Goal: Task Accomplishment & Management: Use online tool/utility

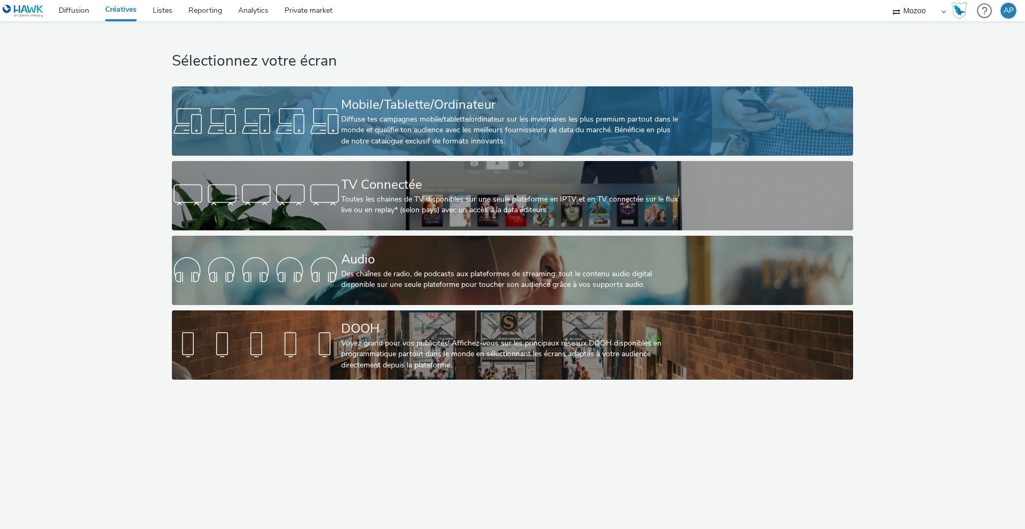
click at [408, 112] on div "Mobile/Tablette/Ordinateur" at bounding box center [510, 105] width 338 height 19
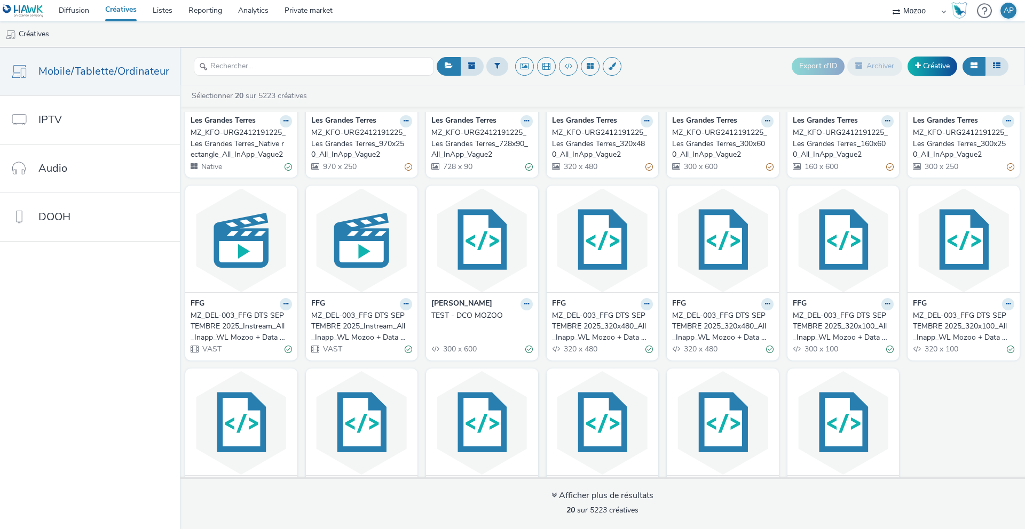
scroll to position [149, 0]
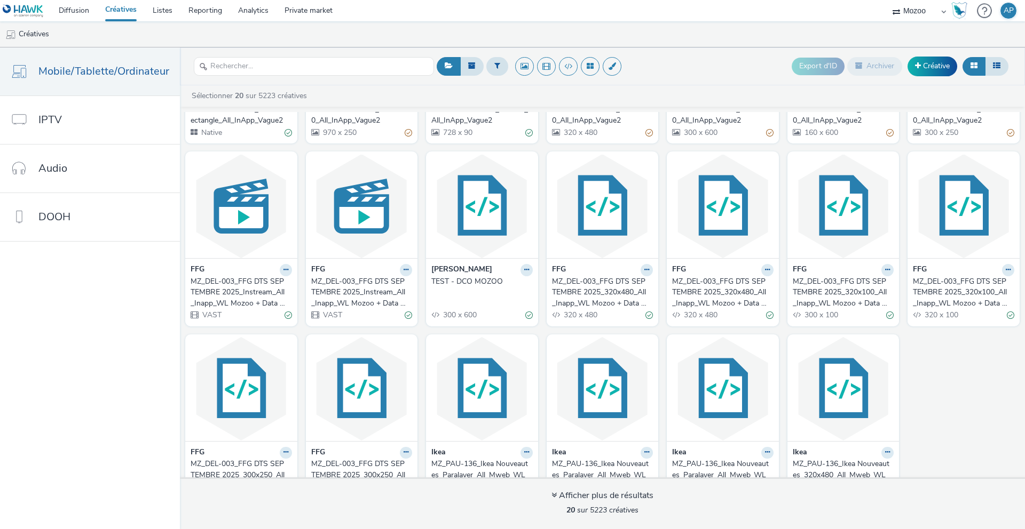
click at [616, 294] on div "MZ_DEL-003_FFG DTS SEPTEMBRE 2025_320x480_All_Inapp_WL Mozoo + Data Nat" at bounding box center [600, 292] width 97 height 33
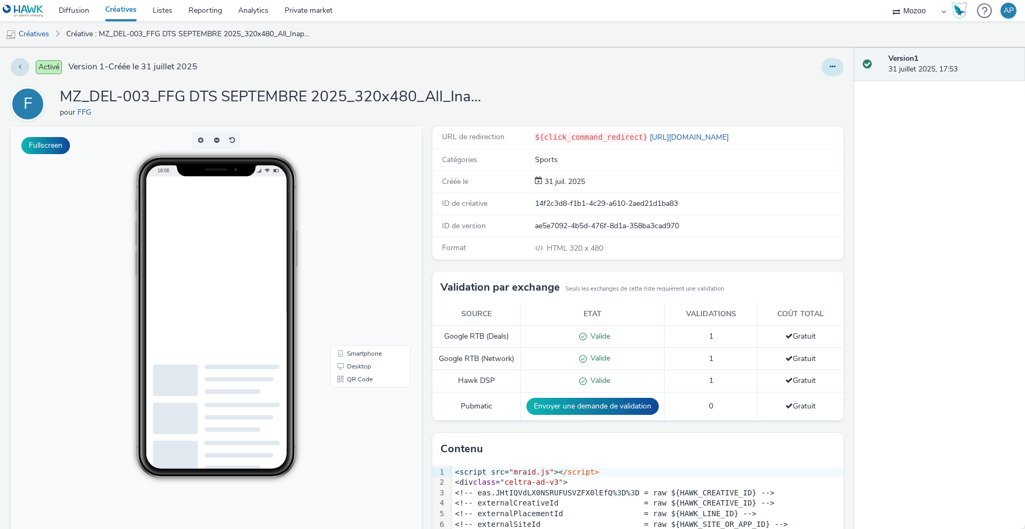
click at [831, 70] on button at bounding box center [832, 67] width 22 height 18
click at [808, 89] on link "Modifier" at bounding box center [803, 88] width 80 height 21
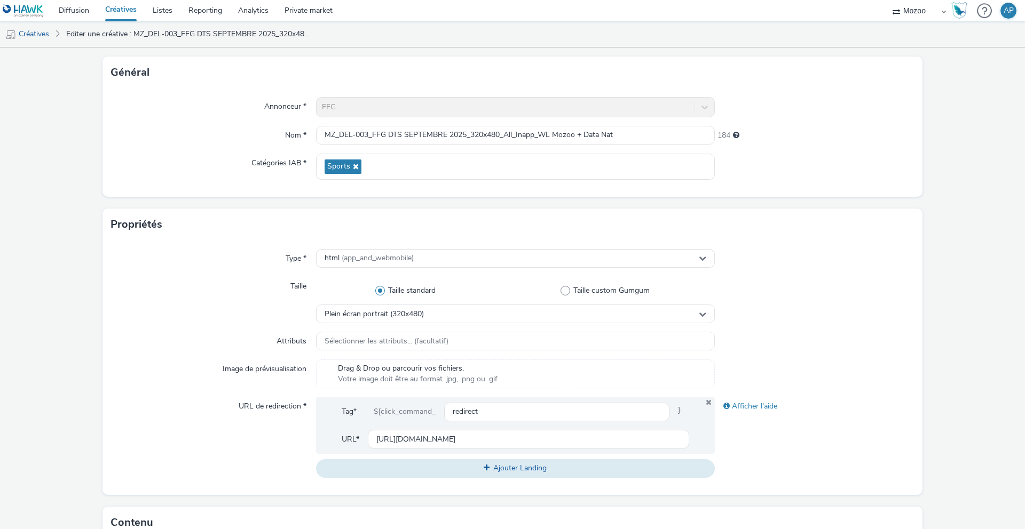
scroll to position [57, 0]
click at [400, 252] on span "(app_and_webmobile)" at bounding box center [378, 257] width 72 height 10
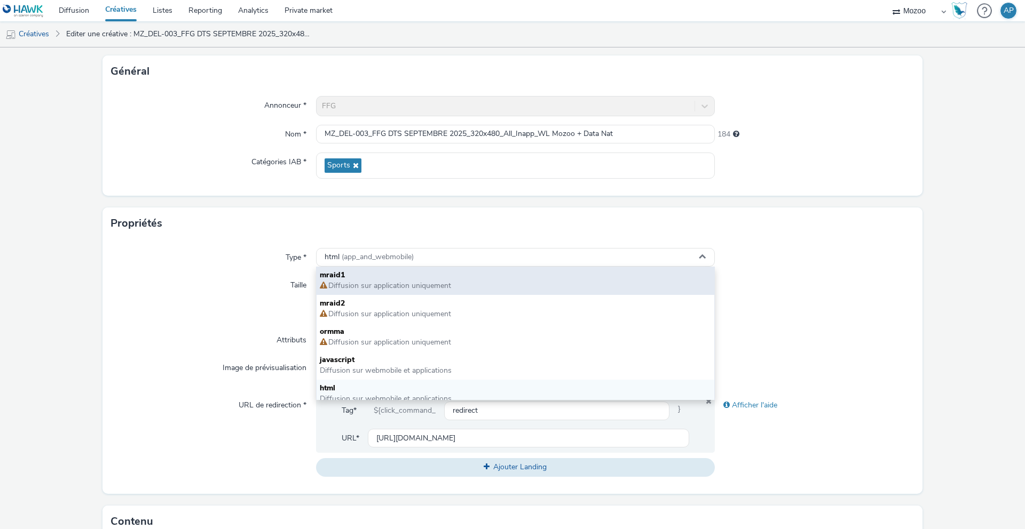
click at [384, 273] on span "mraid1" at bounding box center [515, 275] width 391 height 11
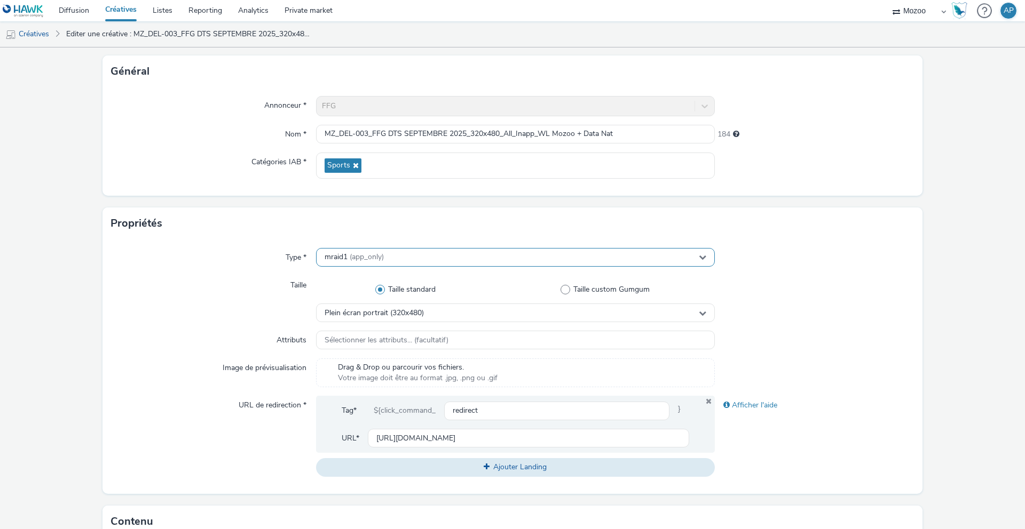
click at [360, 263] on div "mraid1 (app_only)" at bounding box center [515, 257] width 399 height 19
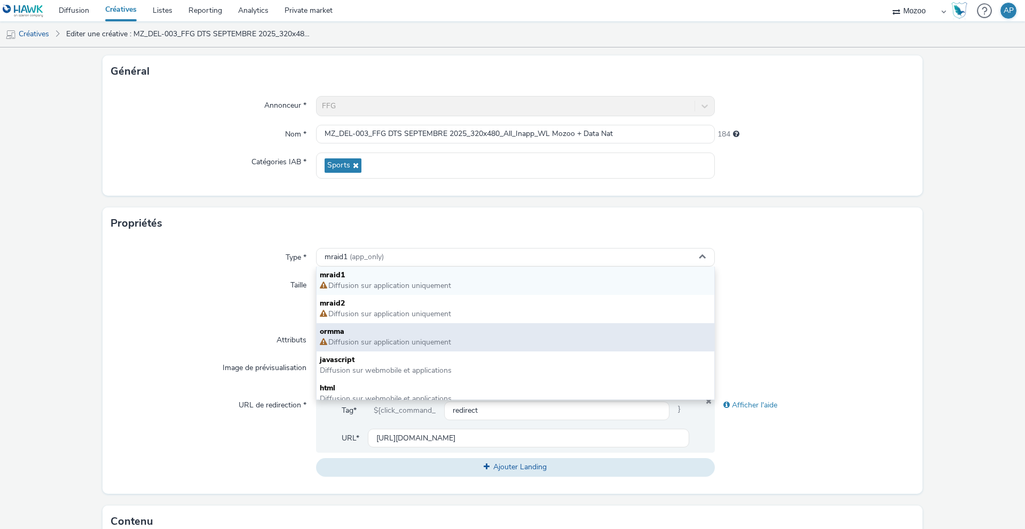
scroll to position [8, 0]
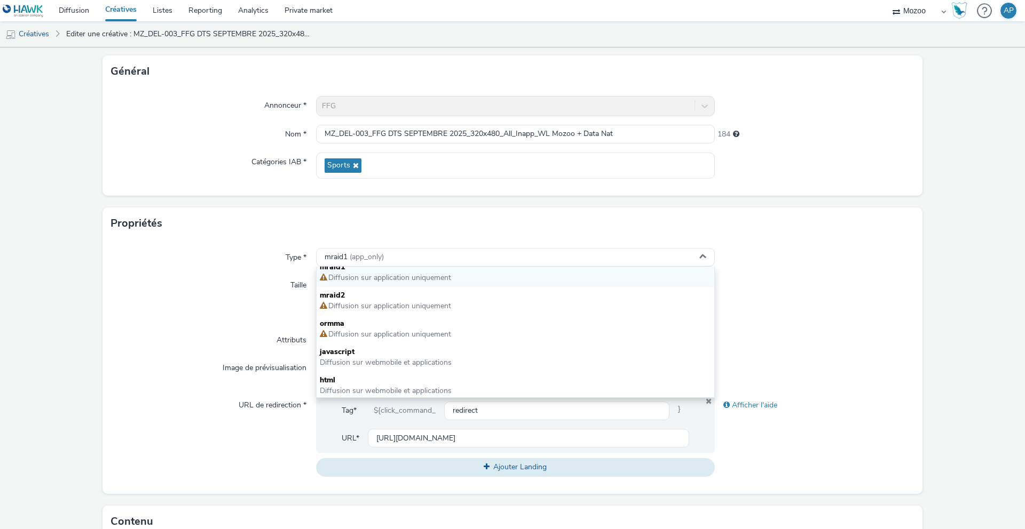
click at [244, 259] on div "Type *" at bounding box center [213, 257] width 205 height 19
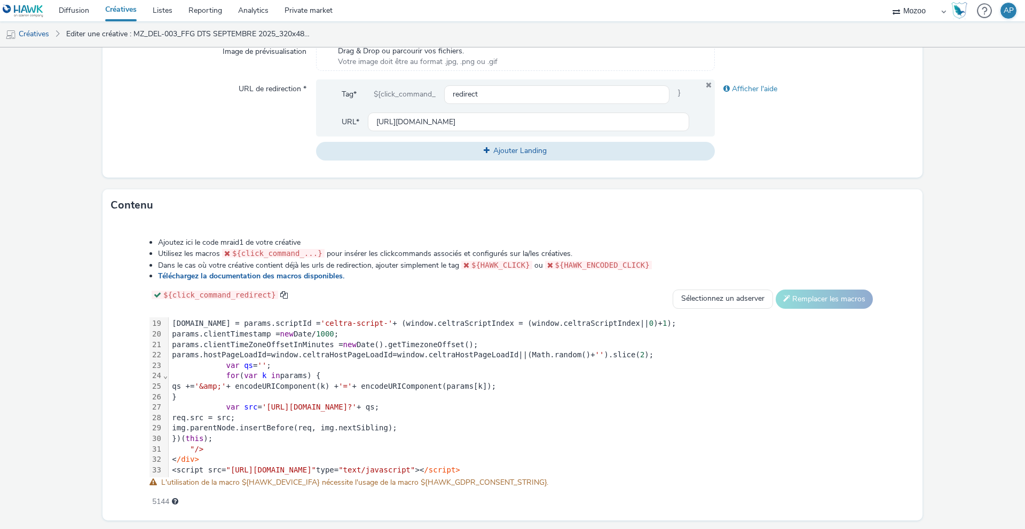
scroll to position [405, 0]
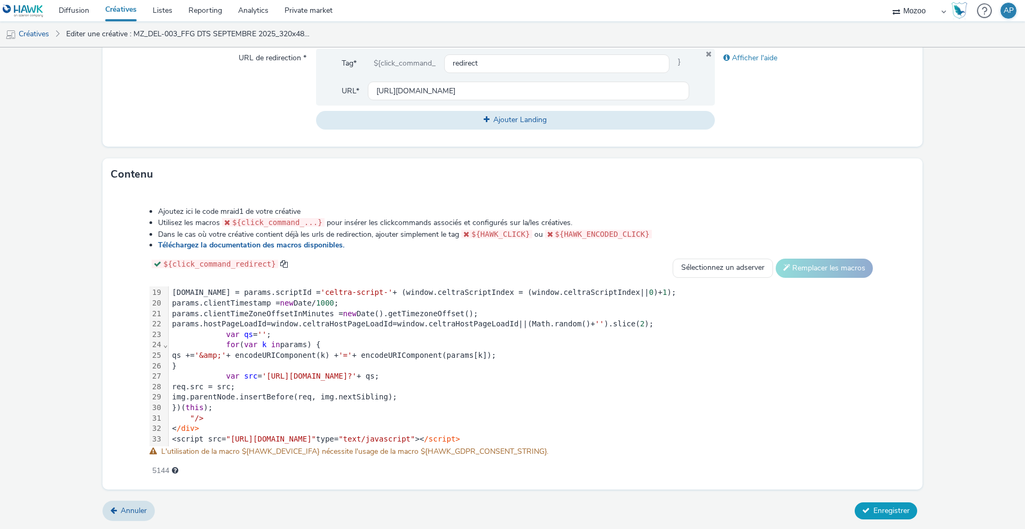
click at [871, 518] on button "Enregistrer" at bounding box center [886, 511] width 62 height 17
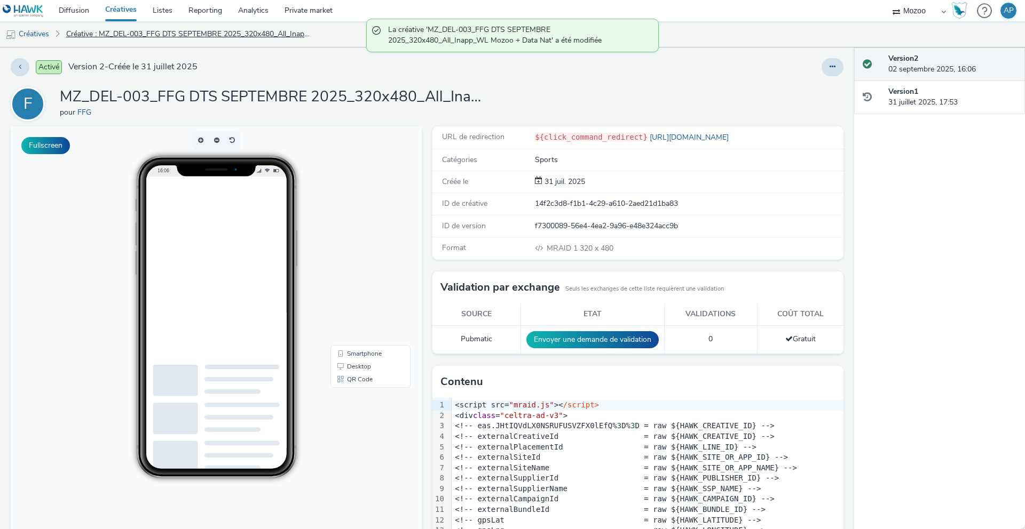
click at [97, 30] on link "Créative : MZ_DEL-003_FFG DTS SEPTEMBRE 2025_320x480_All_Inapp_WL Mozoo + Data …" at bounding box center [189, 34] width 256 height 26
click at [32, 33] on link "Créatives" at bounding box center [27, 34] width 54 height 26
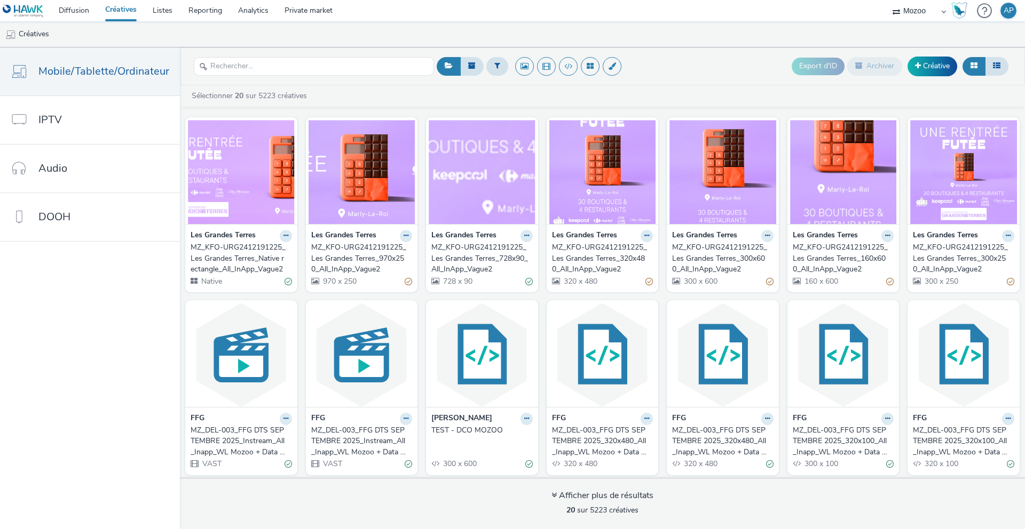
click at [718, 441] on div "MZ_DEL-003_FFG DTS SEPTEMBRE 2025_320x480_All_Inapp_WL Mozoo + Data Golf" at bounding box center [720, 441] width 97 height 33
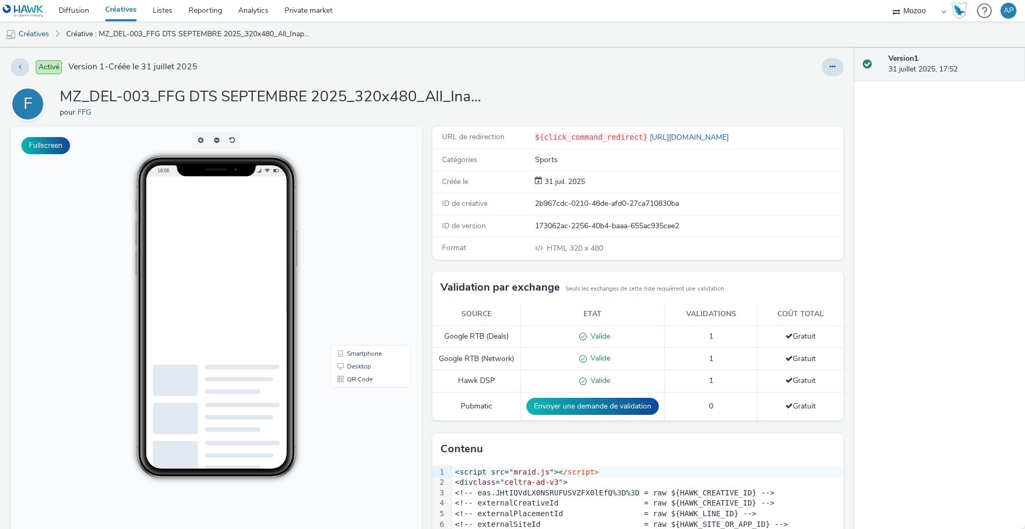
click at [832, 56] on div "Activé Version 1 - Créée le 31 juillet 2025 F MZ_DEL-003_FFG DTS SEPTEMBRE 2025…" at bounding box center [427, 289] width 854 height 482
click at [832, 64] on icon at bounding box center [832, 66] width 6 height 7
click at [809, 86] on link "Modifier" at bounding box center [803, 88] width 80 height 21
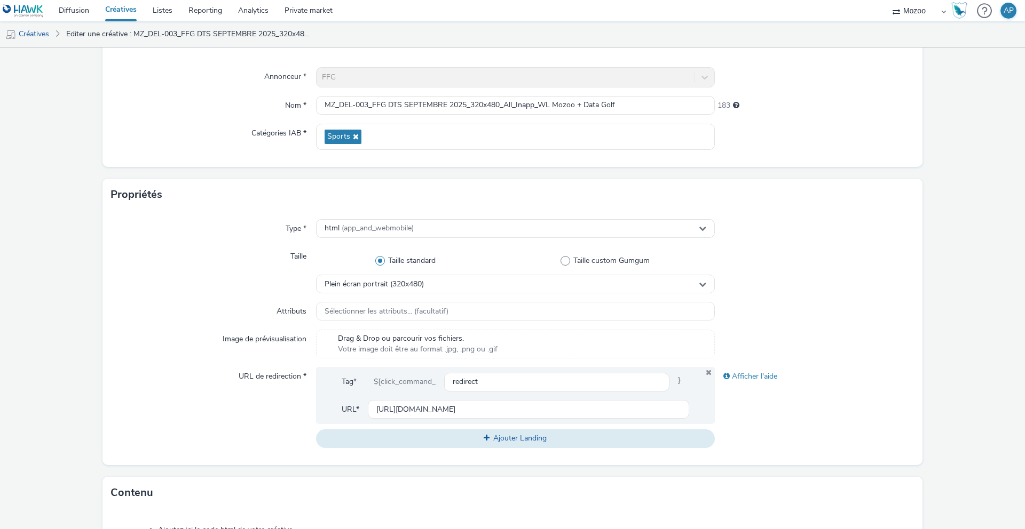
scroll to position [124, 0]
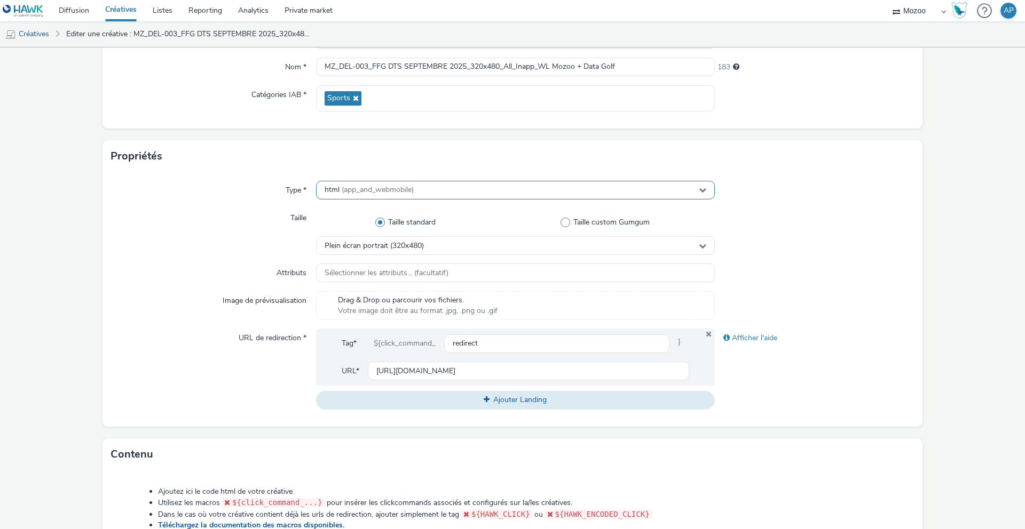
click at [380, 189] on span "(app_and_webmobile)" at bounding box center [378, 190] width 72 height 10
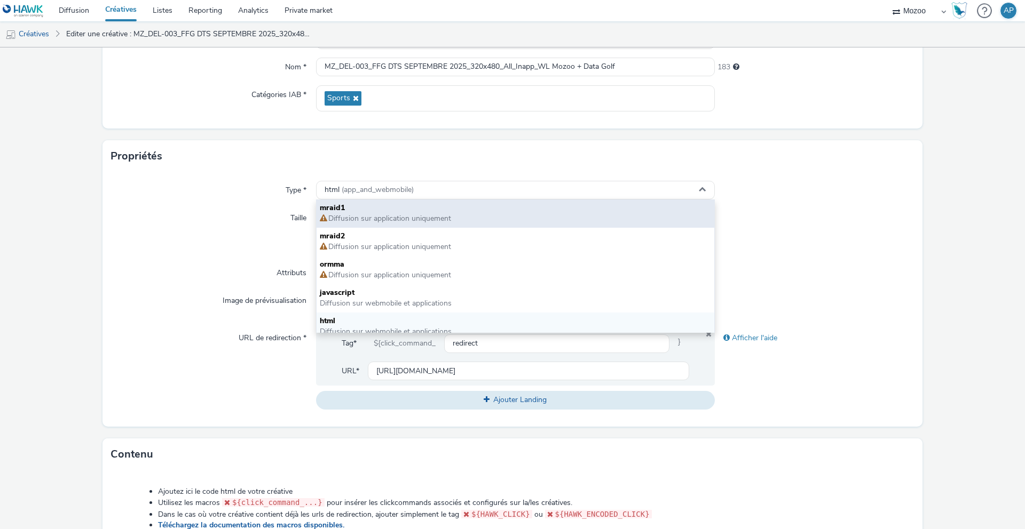
click at [355, 206] on span "mraid1" at bounding box center [515, 208] width 391 height 11
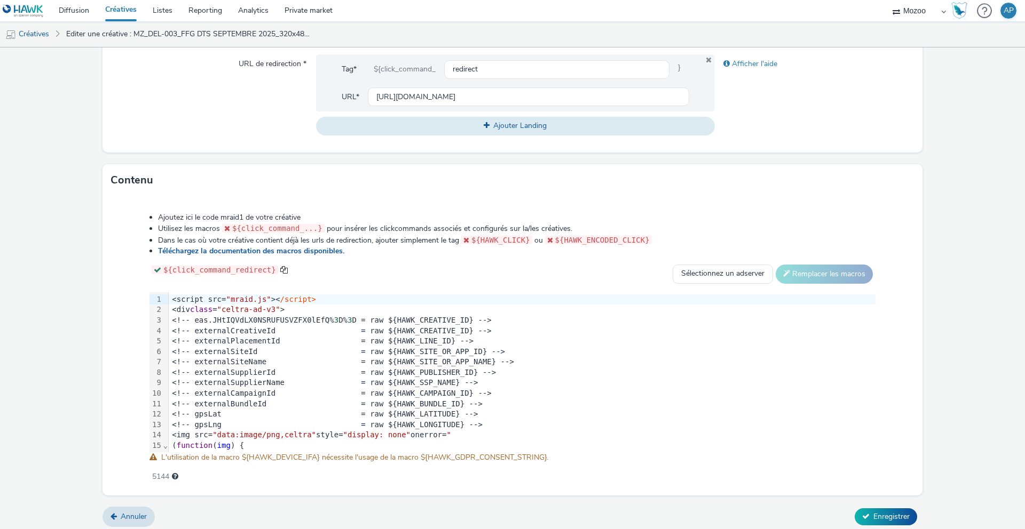
scroll to position [207, 0]
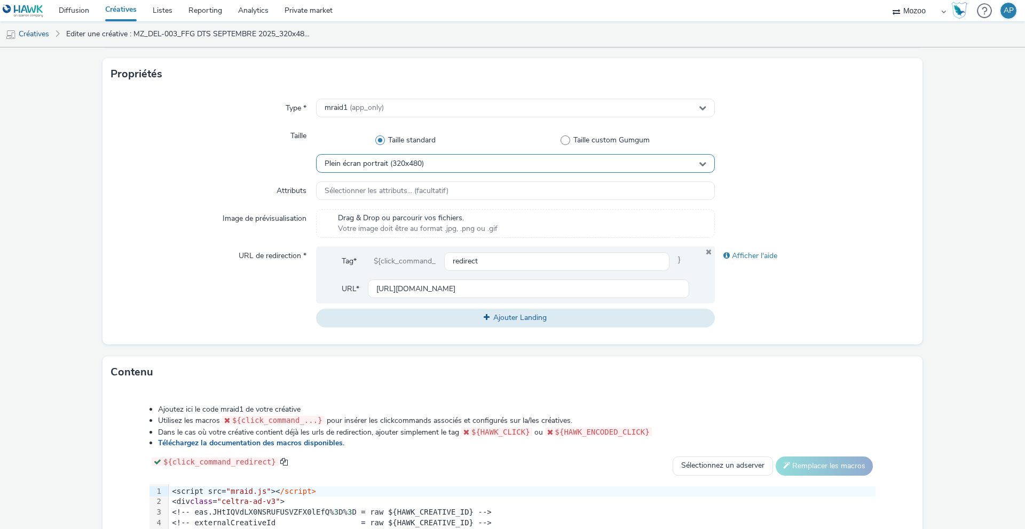
click at [378, 154] on div "Plein écran portrait (320x480)" at bounding box center [515, 163] width 399 height 19
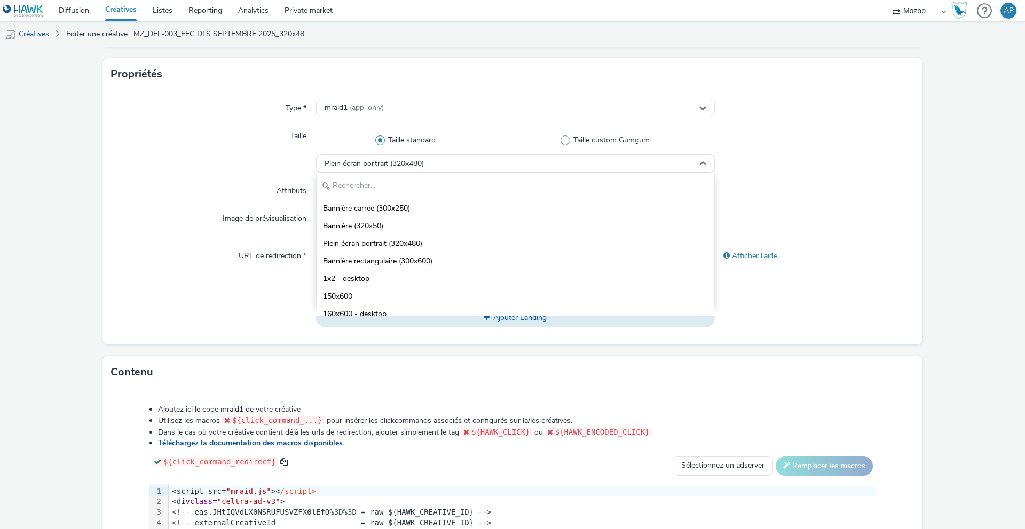
click at [350, 148] on div "Taille standard Taille custom Gumgum" at bounding box center [515, 141] width 399 height 28
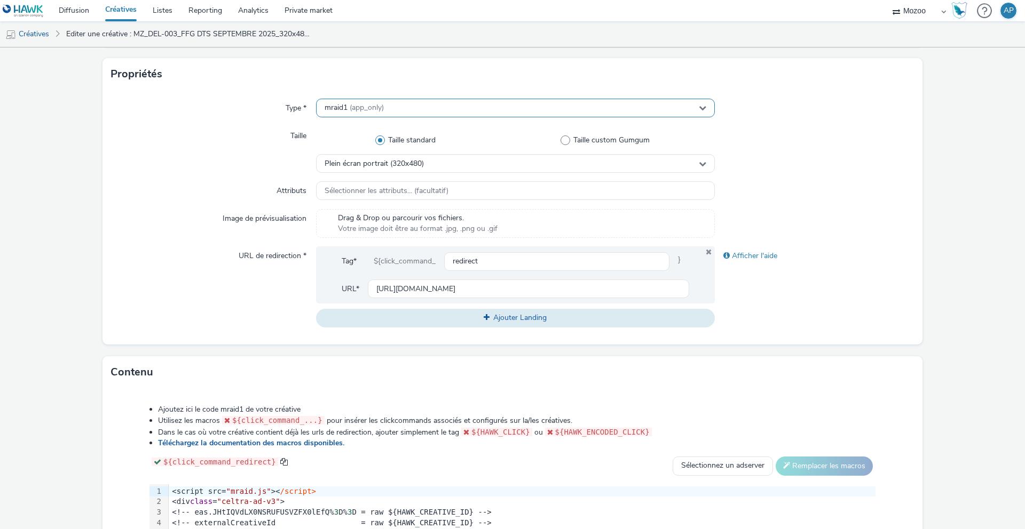
click at [359, 106] on span "(app_only)" at bounding box center [367, 107] width 34 height 10
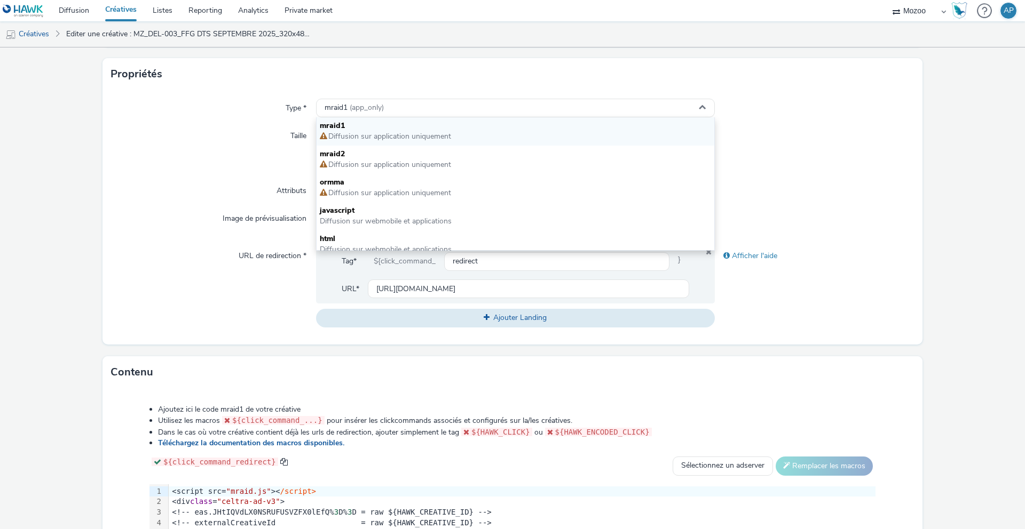
click at [180, 186] on div "Attributs" at bounding box center [213, 190] width 205 height 19
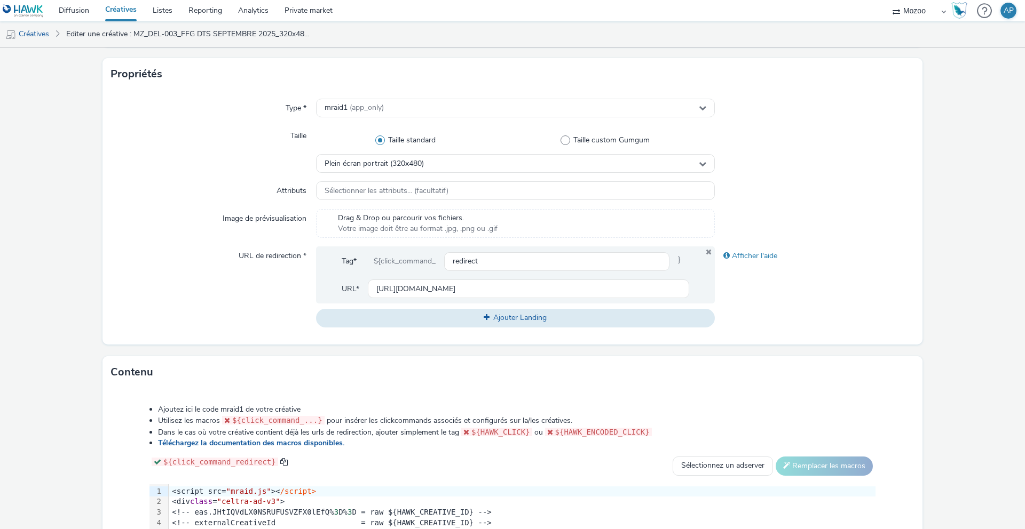
scroll to position [405, 0]
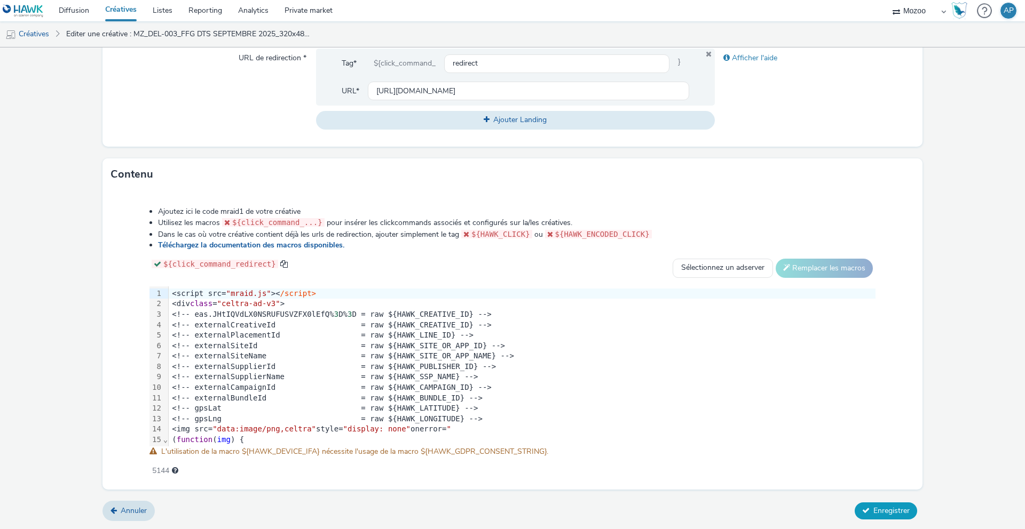
click at [876, 516] on button "Enregistrer" at bounding box center [886, 511] width 62 height 17
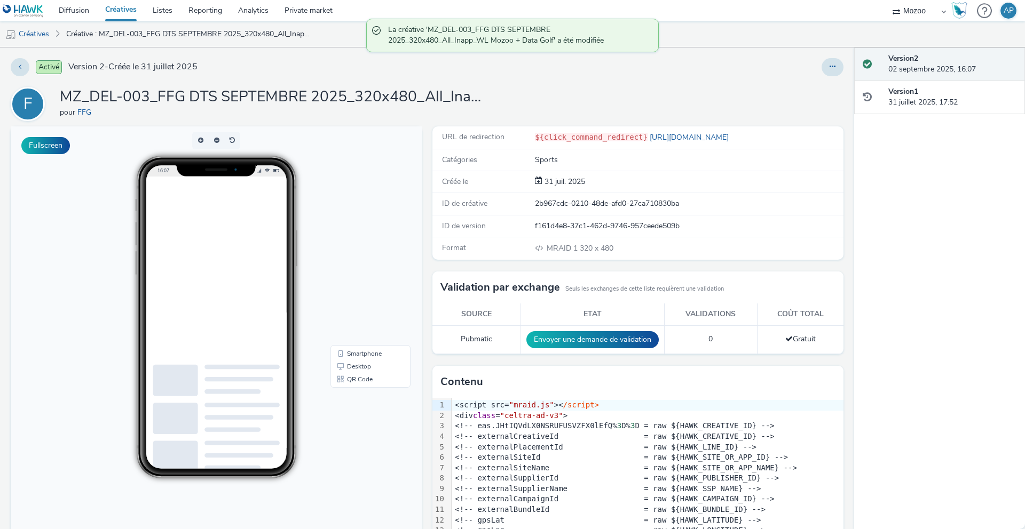
click at [54, 30] on li "Créatives" at bounding box center [30, 34] width 61 height 26
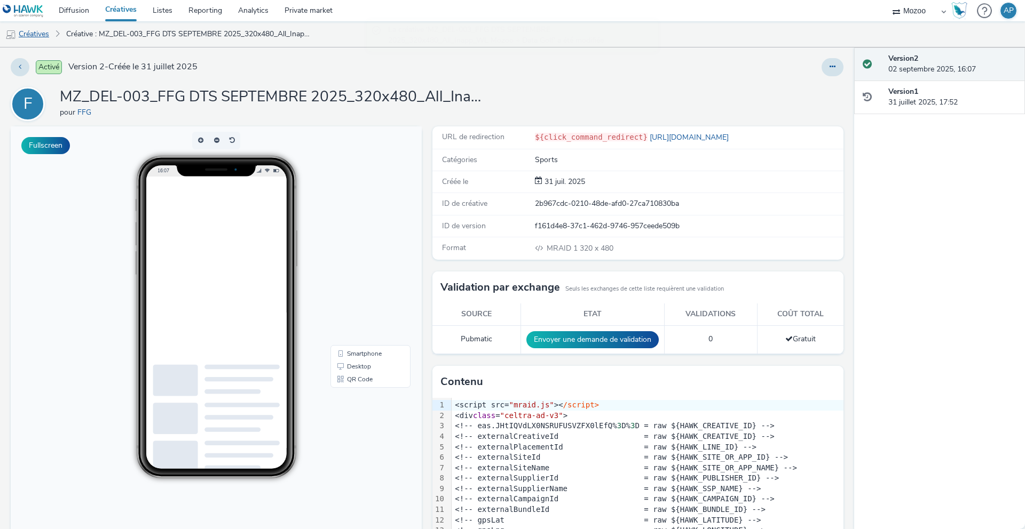
click at [39, 32] on link "Créatives" at bounding box center [27, 34] width 54 height 26
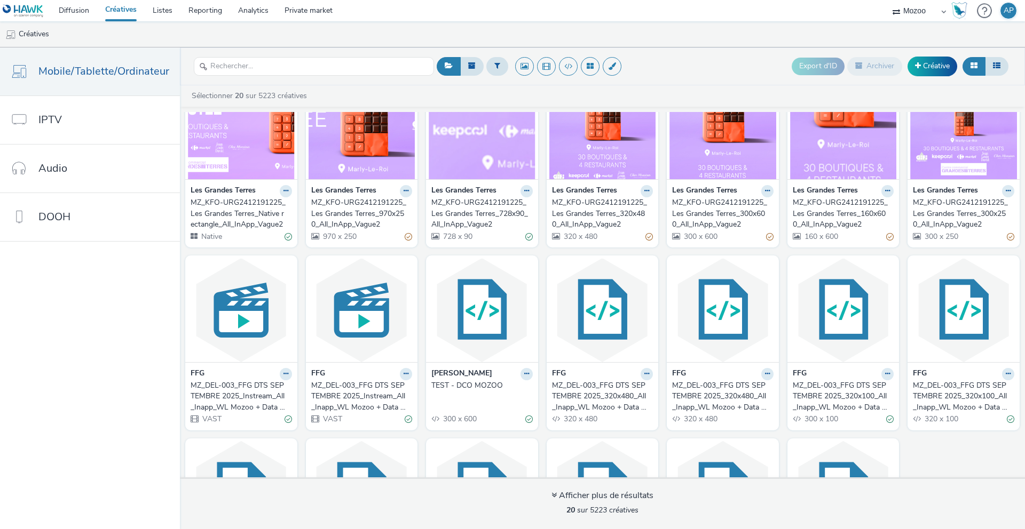
scroll to position [50, 0]
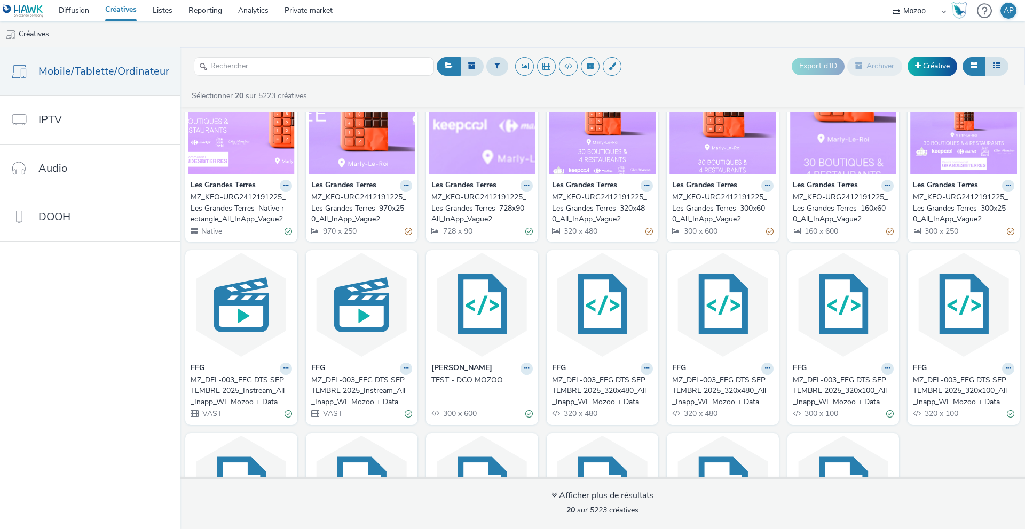
click at [840, 395] on div "MZ_DEL-003_FFG DTS SEPTEMBRE 2025_320x100_All_Inapp_WL Mozoo + Data Nat" at bounding box center [841, 391] width 97 height 33
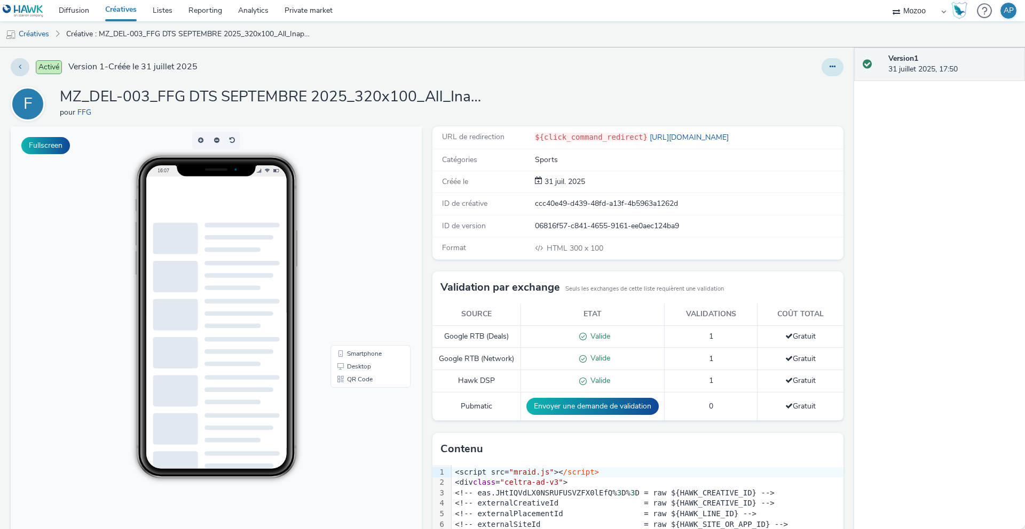
click at [829, 67] on icon at bounding box center [832, 66] width 6 height 7
click at [810, 89] on link "Modifier" at bounding box center [803, 88] width 80 height 21
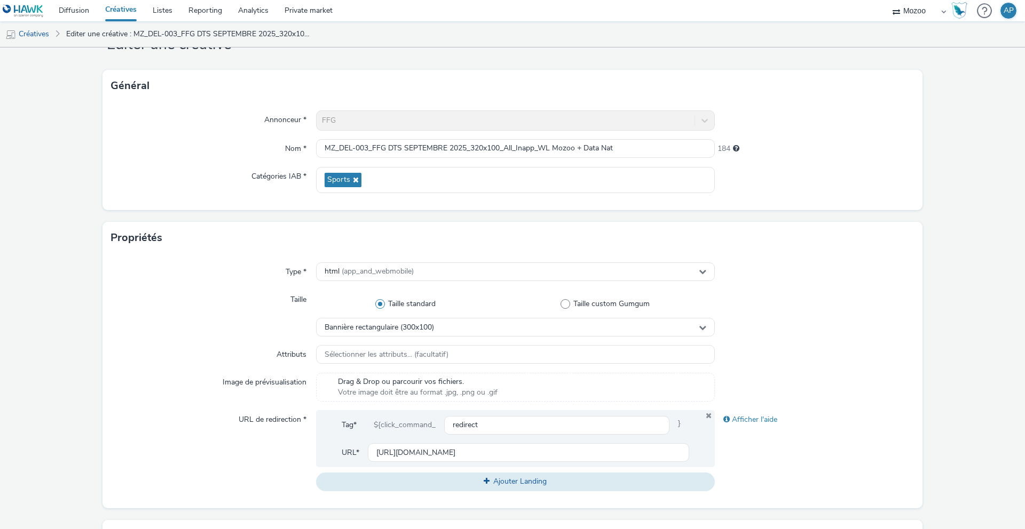
scroll to position [89, 0]
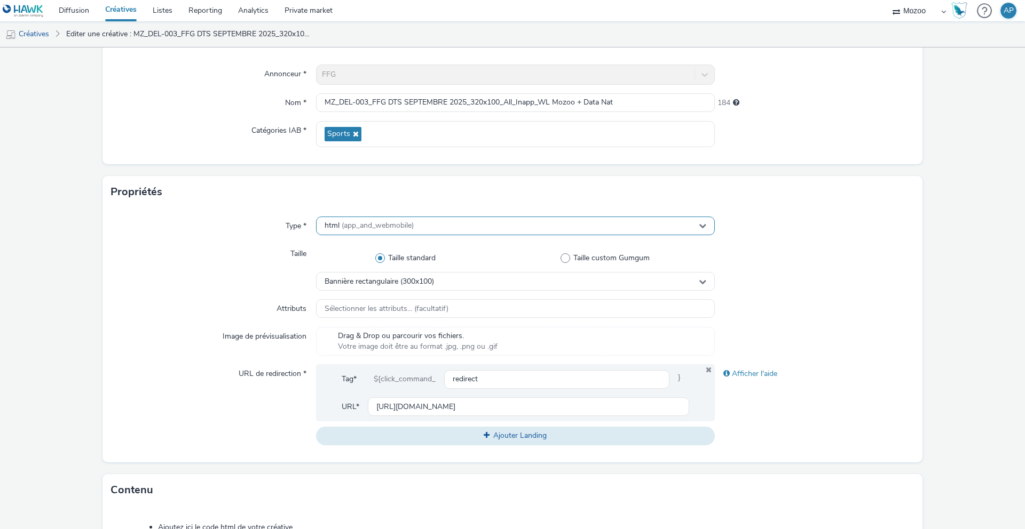
click at [436, 226] on div "html (app_and_webmobile)" at bounding box center [515, 226] width 399 height 19
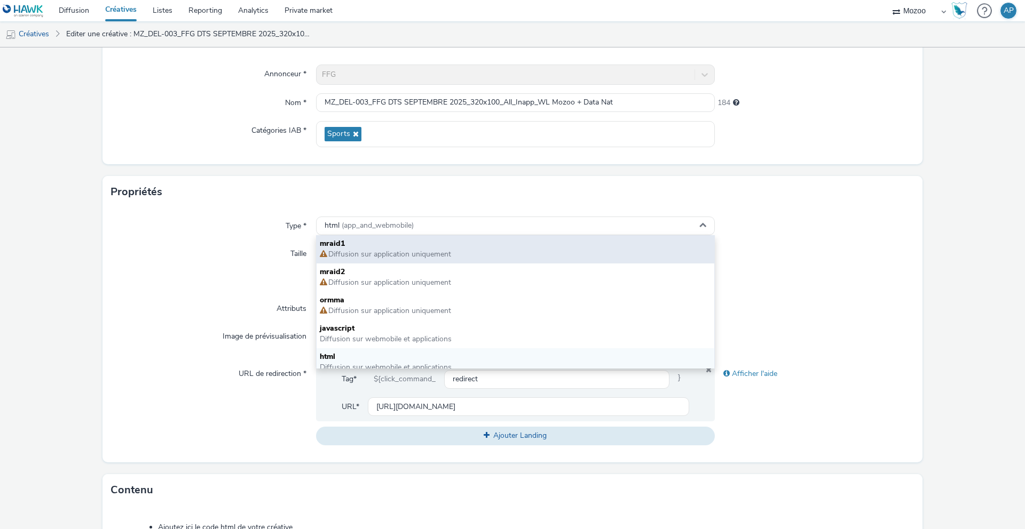
click at [377, 249] on span "mraid1" at bounding box center [515, 244] width 391 height 11
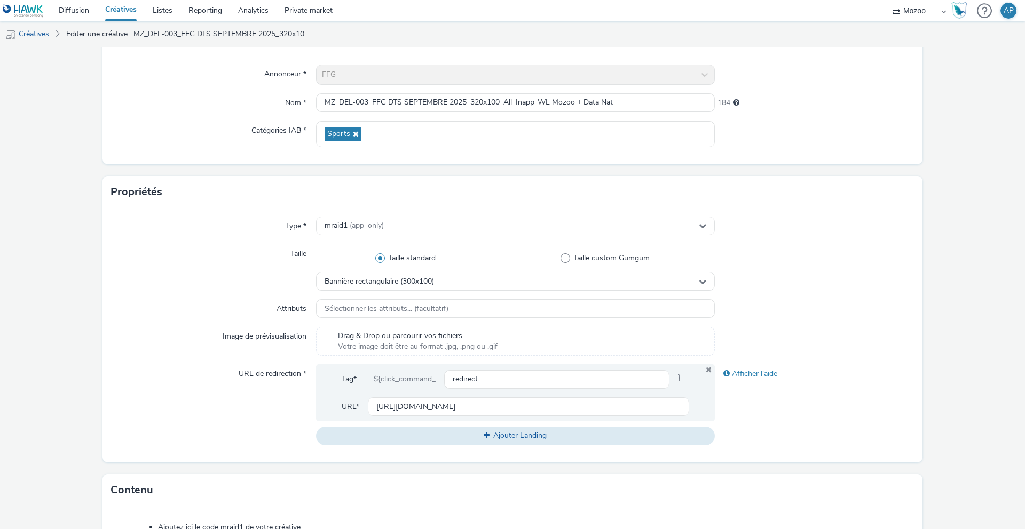
scroll to position [405, 0]
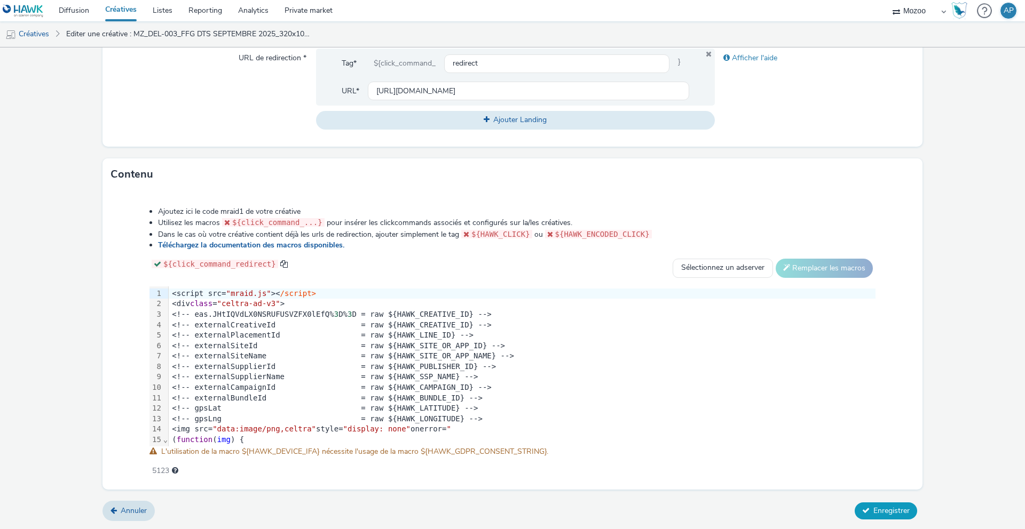
click at [875, 511] on span "Enregistrer" at bounding box center [891, 511] width 36 height 10
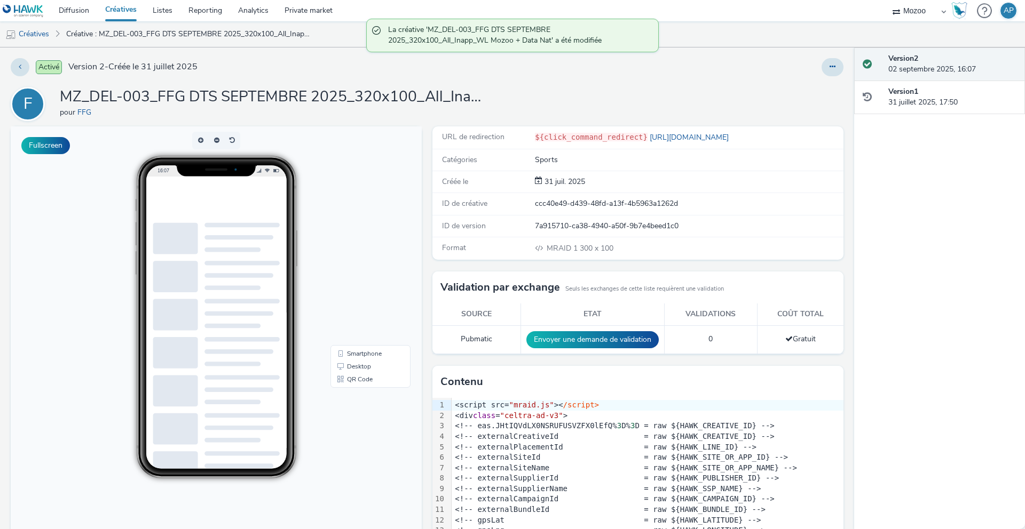
click at [132, 13] on link "Créatives" at bounding box center [121, 10] width 48 height 21
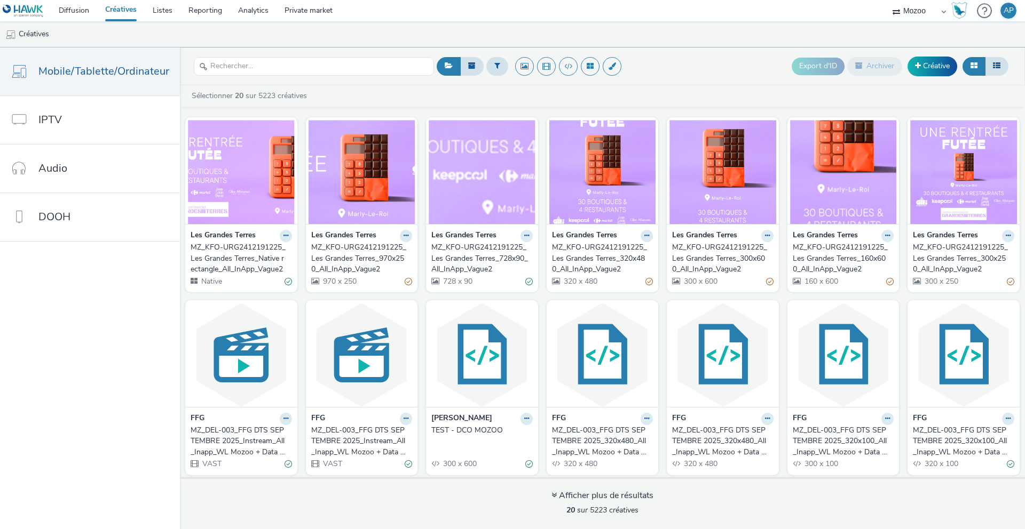
click at [940, 440] on div "MZ_DEL-003_FFG DTS SEPTEMBRE 2025_320x100_All_Inapp_WL Mozoo + Data Golf" at bounding box center [961, 441] width 97 height 33
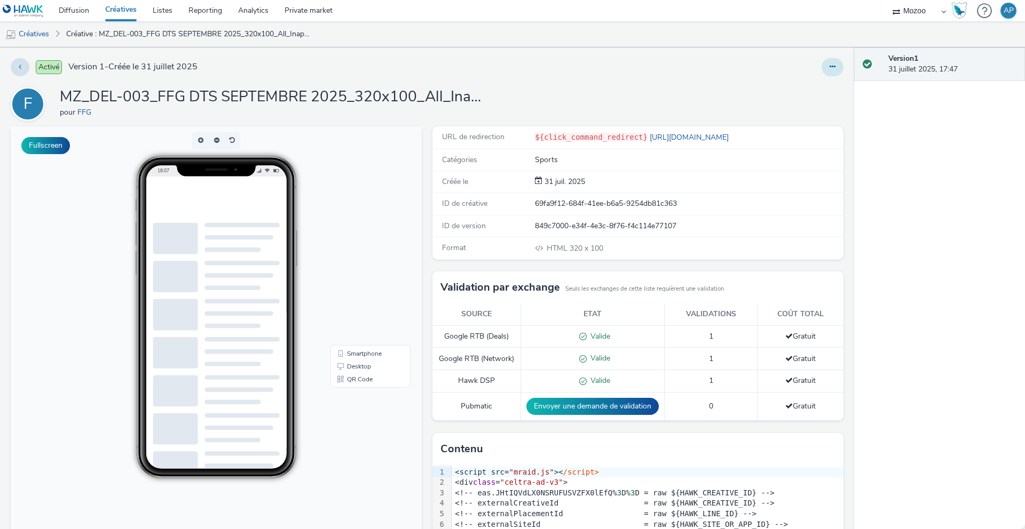
click at [838, 68] on button at bounding box center [832, 67] width 22 height 18
click at [805, 88] on link "Modifier" at bounding box center [803, 88] width 80 height 21
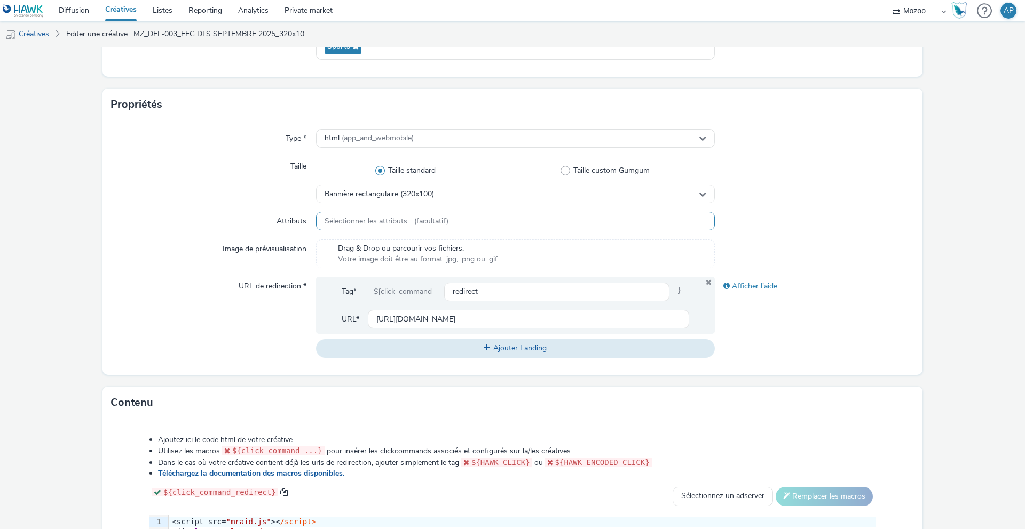
scroll to position [184, 0]
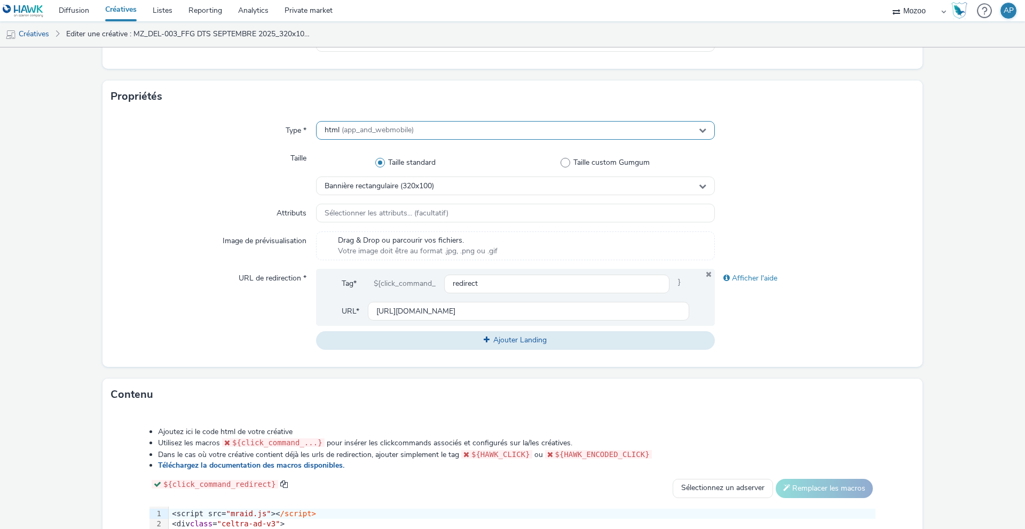
click at [391, 128] on span "(app_and_webmobile)" at bounding box center [378, 130] width 72 height 10
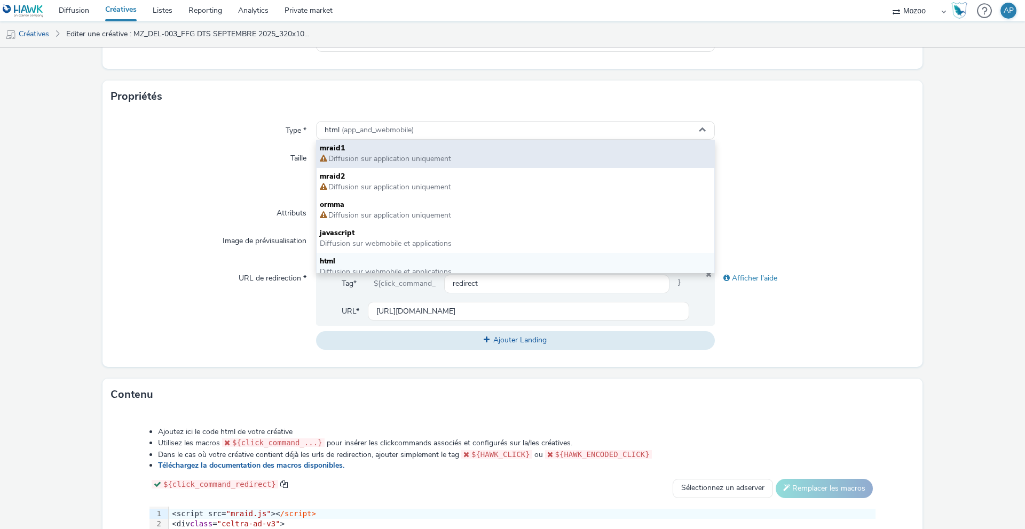
click at [350, 149] on span "mraid1" at bounding box center [515, 148] width 391 height 11
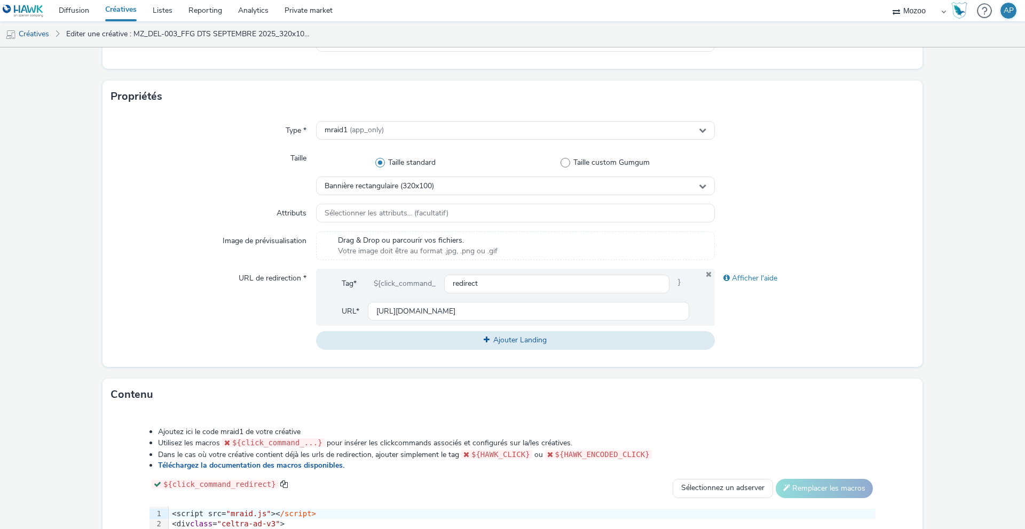
scroll to position [405, 0]
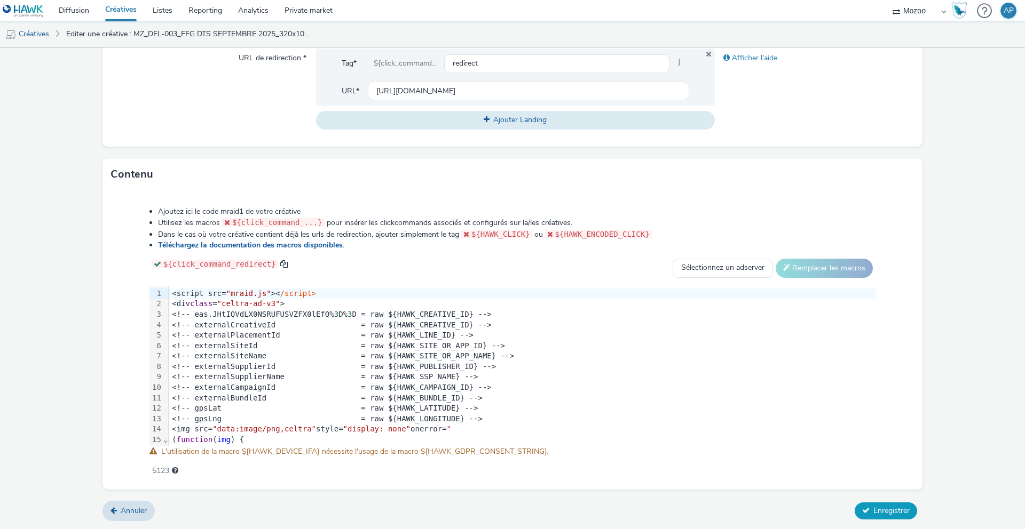
click at [871, 515] on button "Enregistrer" at bounding box center [886, 511] width 62 height 17
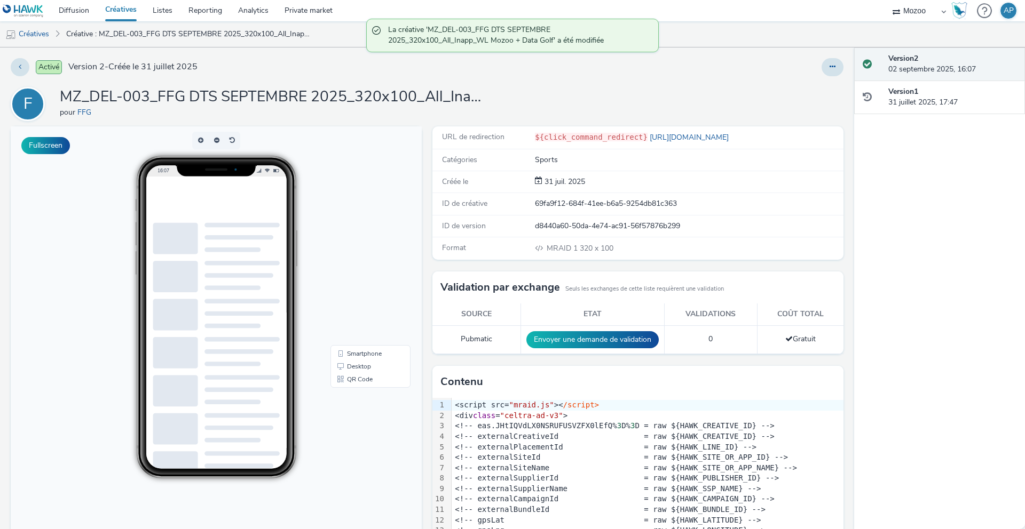
click at [123, 15] on link "Créatives" at bounding box center [121, 10] width 48 height 21
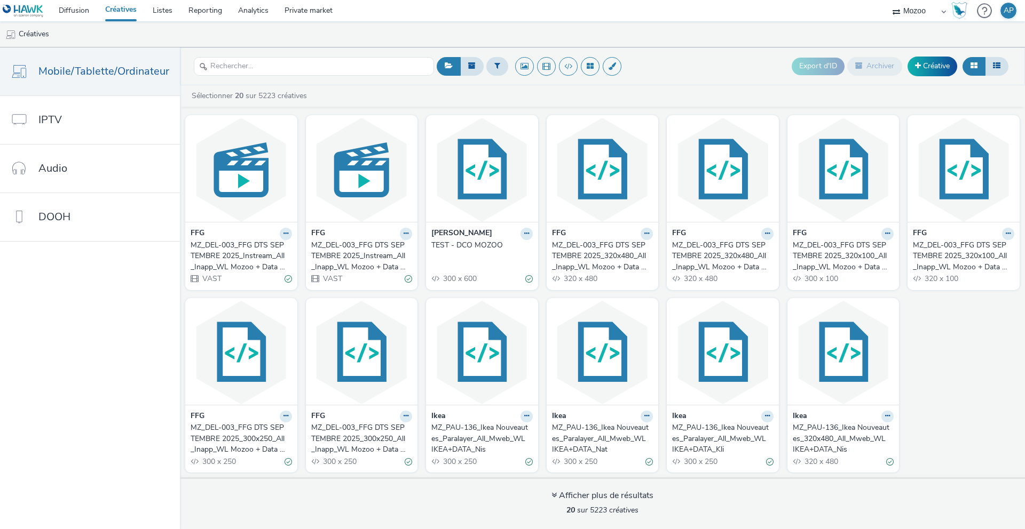
scroll to position [185, 0]
